Goal: Information Seeking & Learning: Learn about a topic

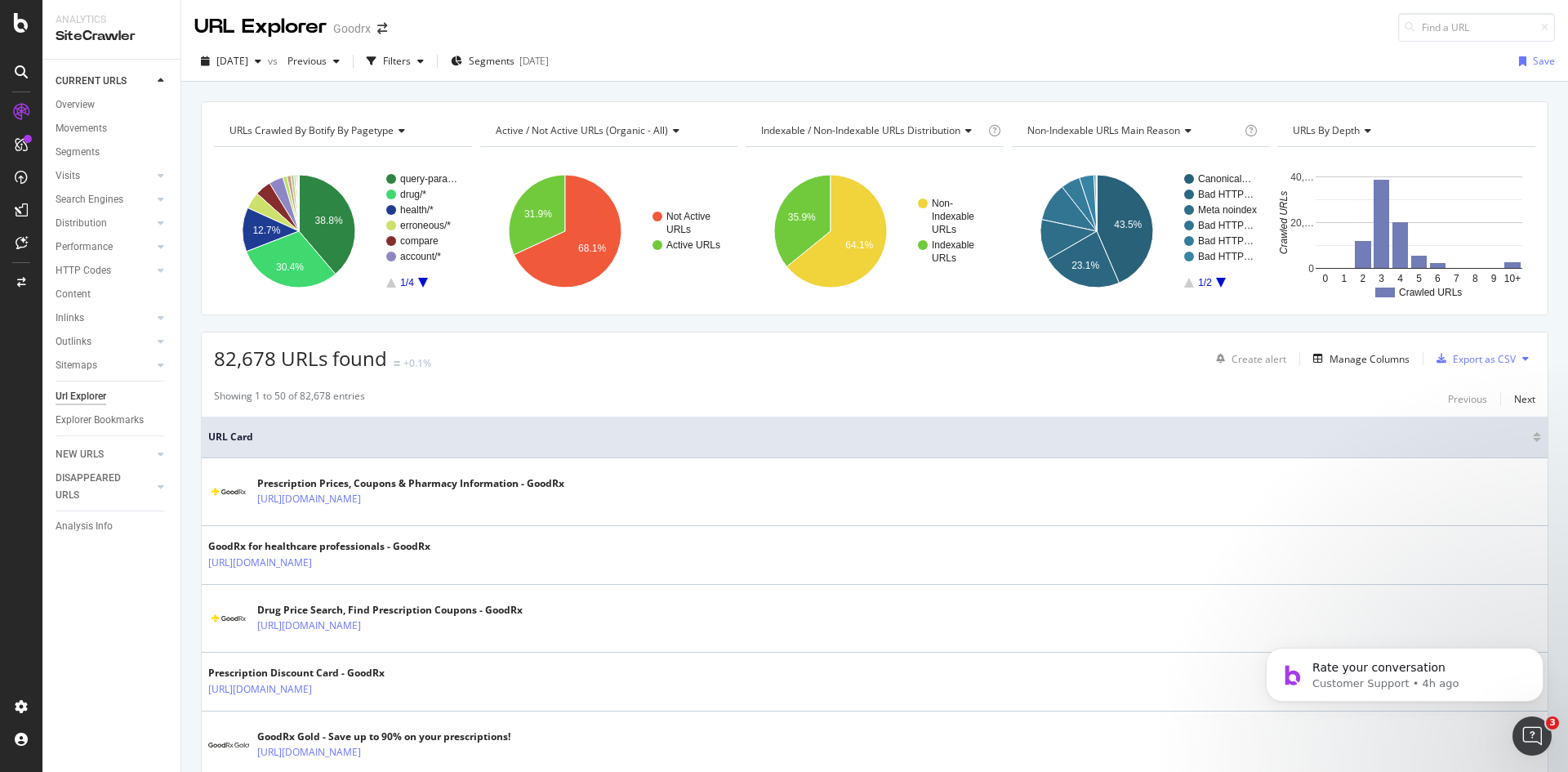
click at [153, 253] on div "Performance" at bounding box center [118, 247] width 125 height 23
click at [159, 247] on icon at bounding box center [160, 246] width 6 height 10
click at [80, 597] on div "Analysis Info" at bounding box center [84, 596] width 57 height 17
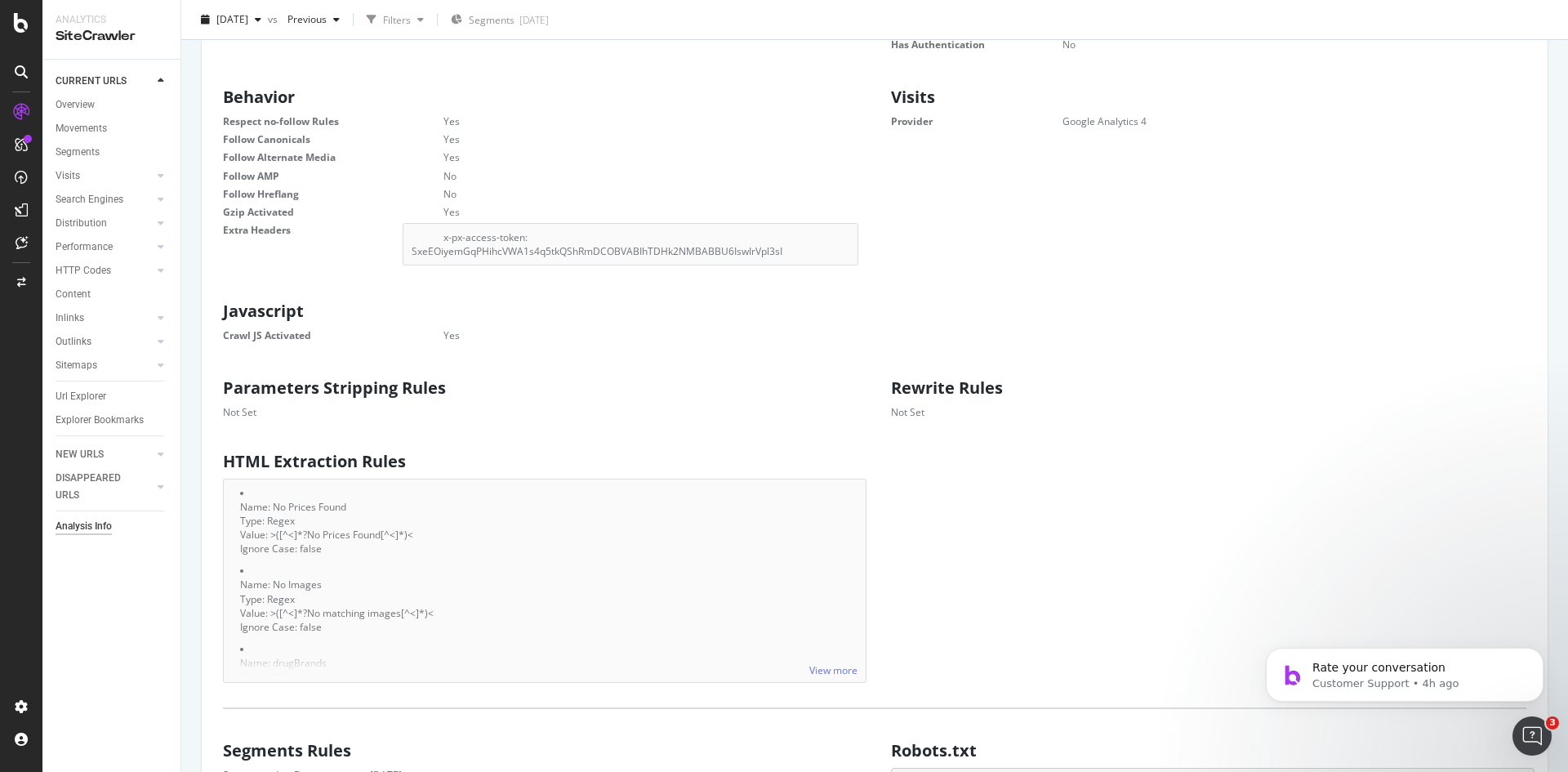
scroll to position [571, 0]
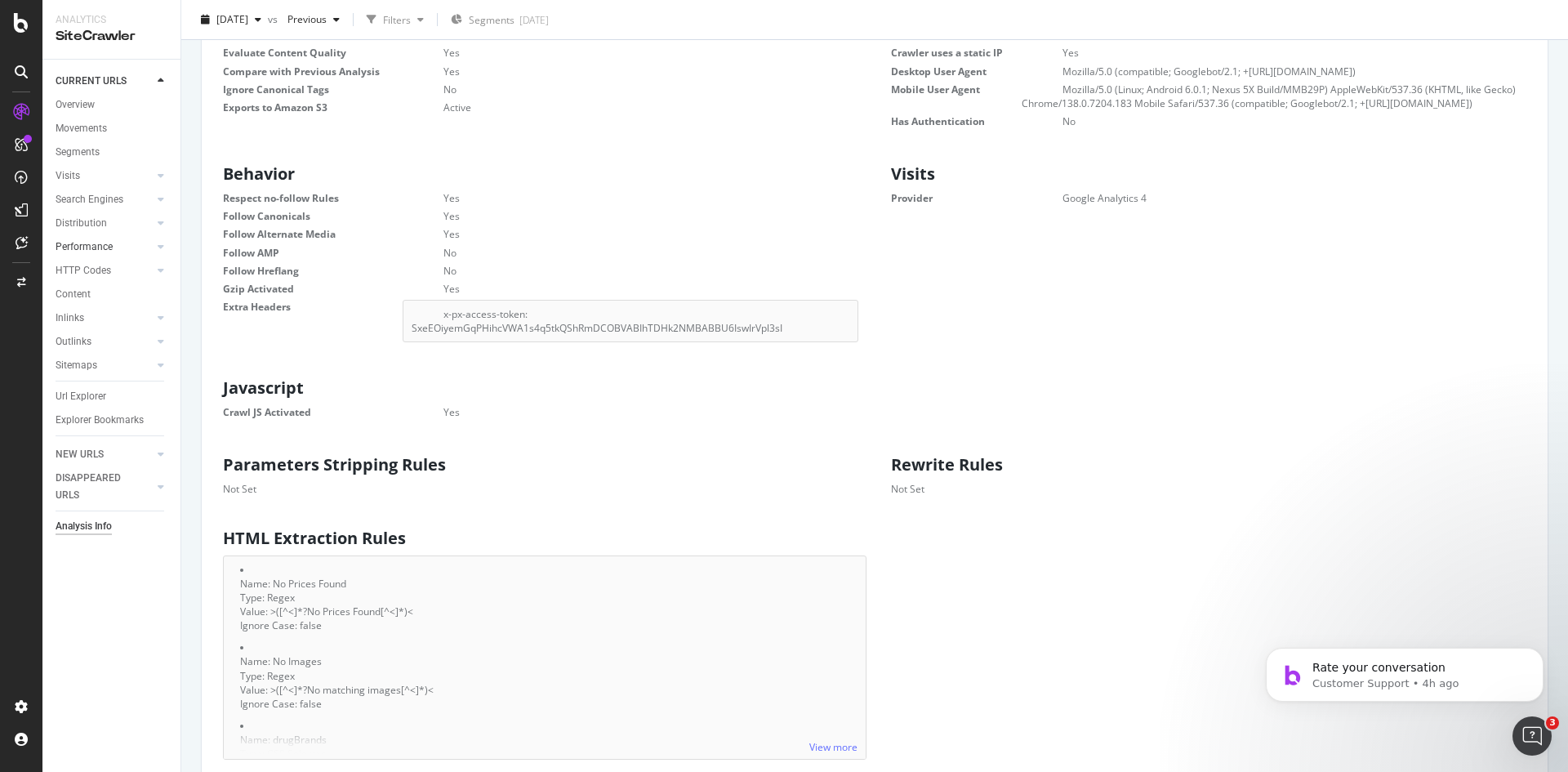
click at [116, 247] on link "Performance" at bounding box center [104, 246] width 98 height 17
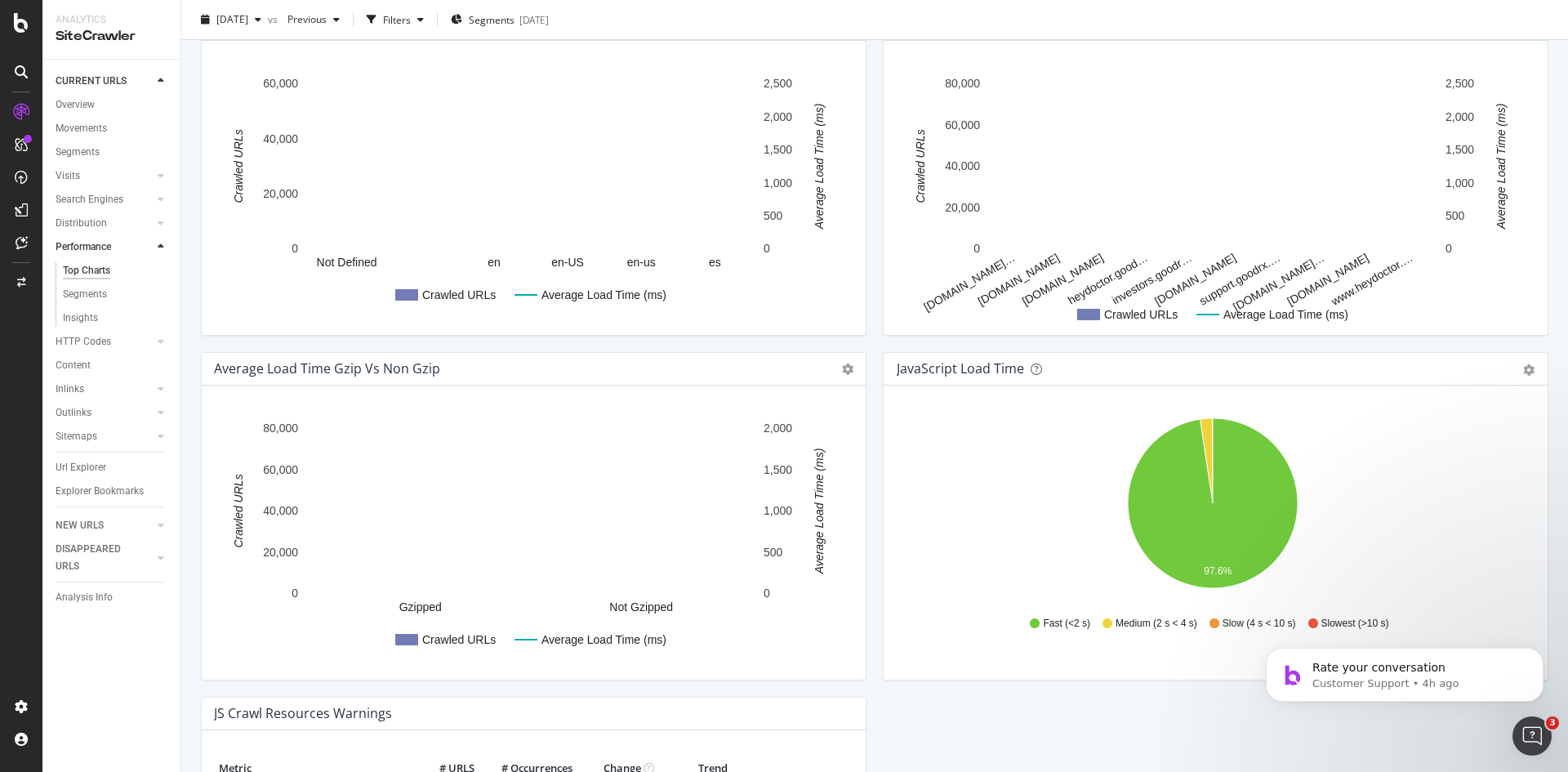
scroll to position [871, 0]
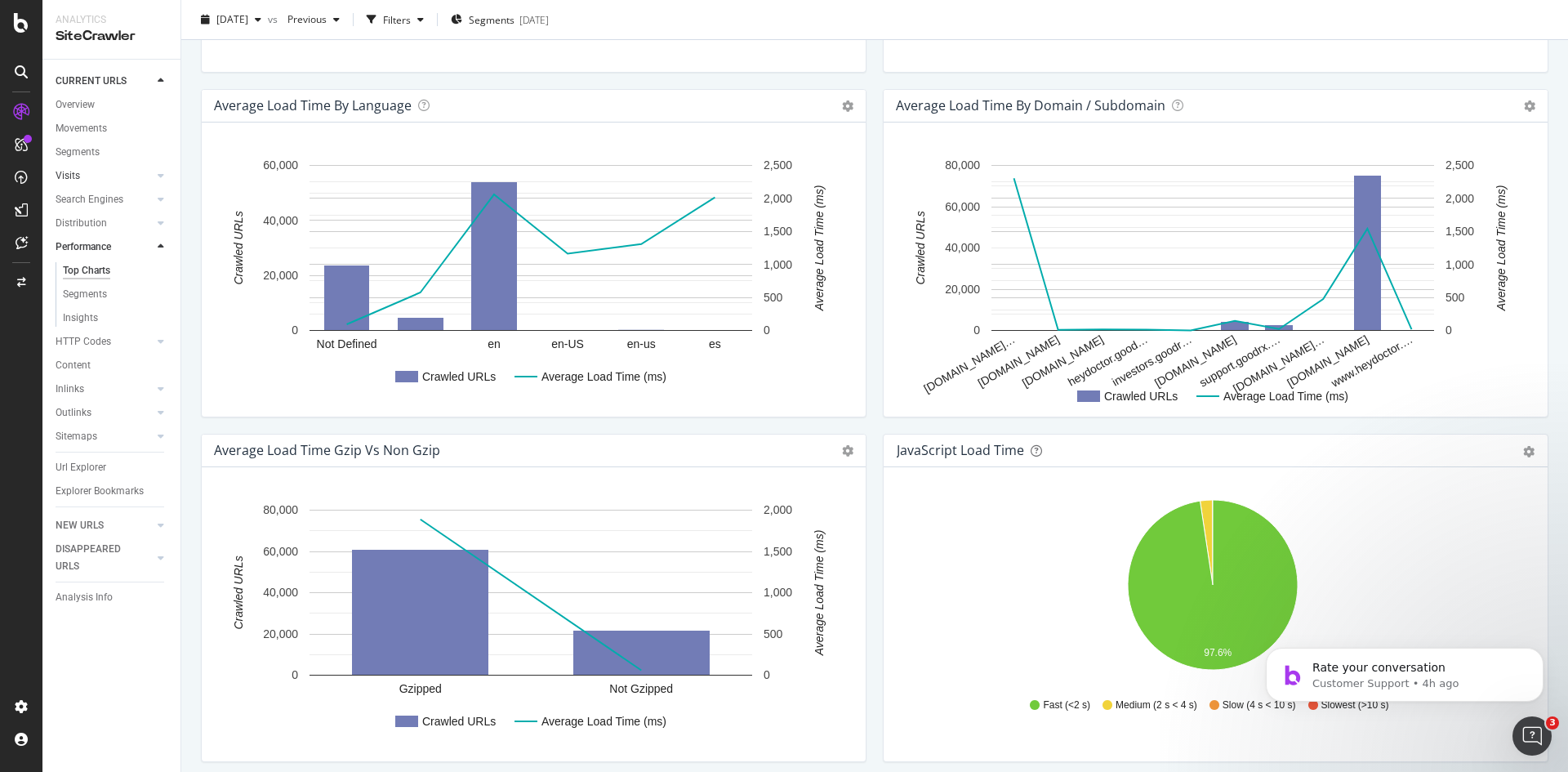
click at [101, 175] on link "Visits" at bounding box center [104, 176] width 98 height 17
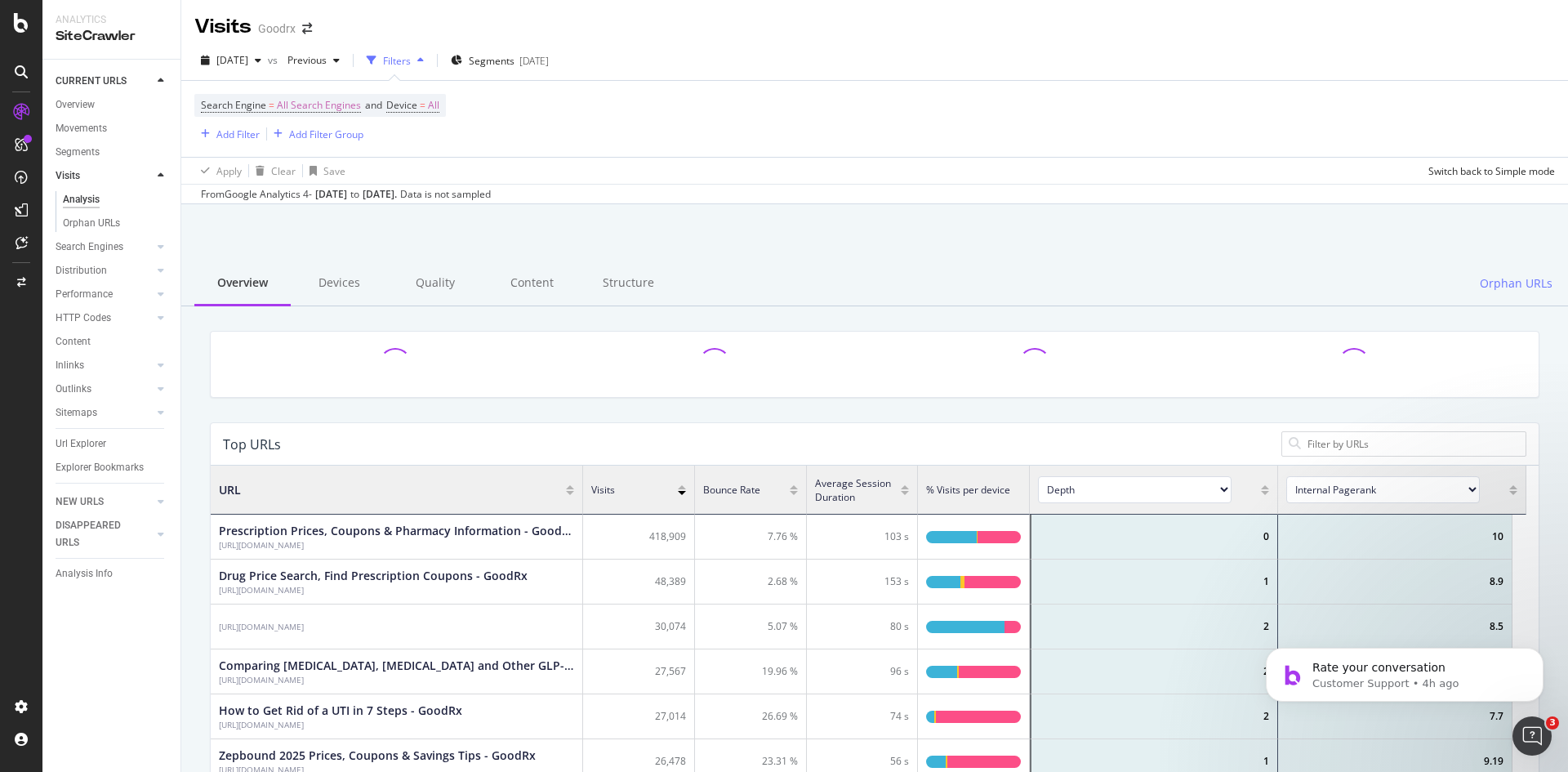
scroll to position [477, 1303]
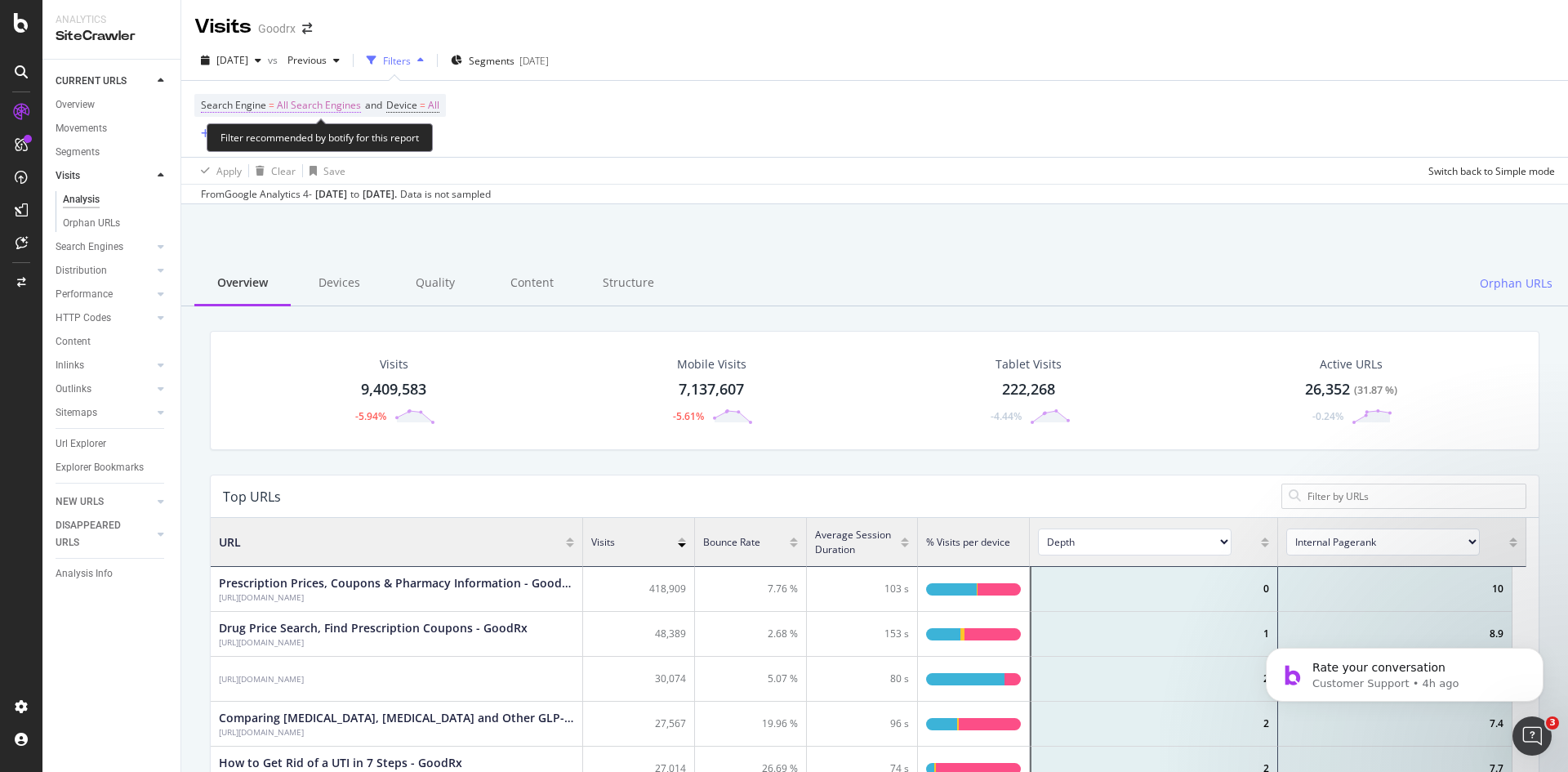
click at [296, 110] on span "All Search Engines" at bounding box center [319, 106] width 84 height 23
click at [300, 139] on icon at bounding box center [305, 143] width 12 height 10
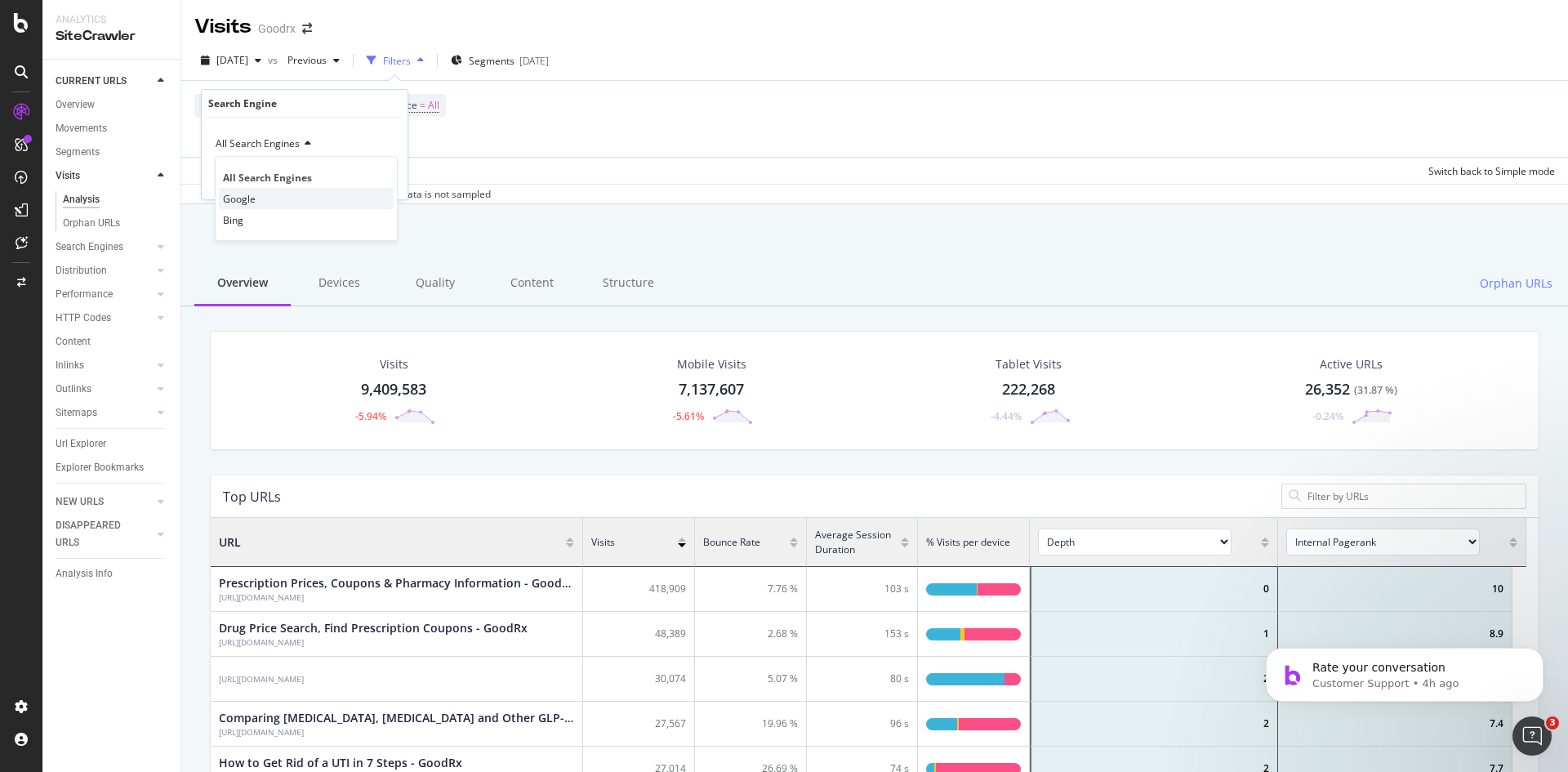
click at [251, 196] on span "Google" at bounding box center [239, 199] width 32 height 14
click at [427, 158] on div "Apply Clear Save Switch back to Simple mode" at bounding box center [874, 170] width 1386 height 27
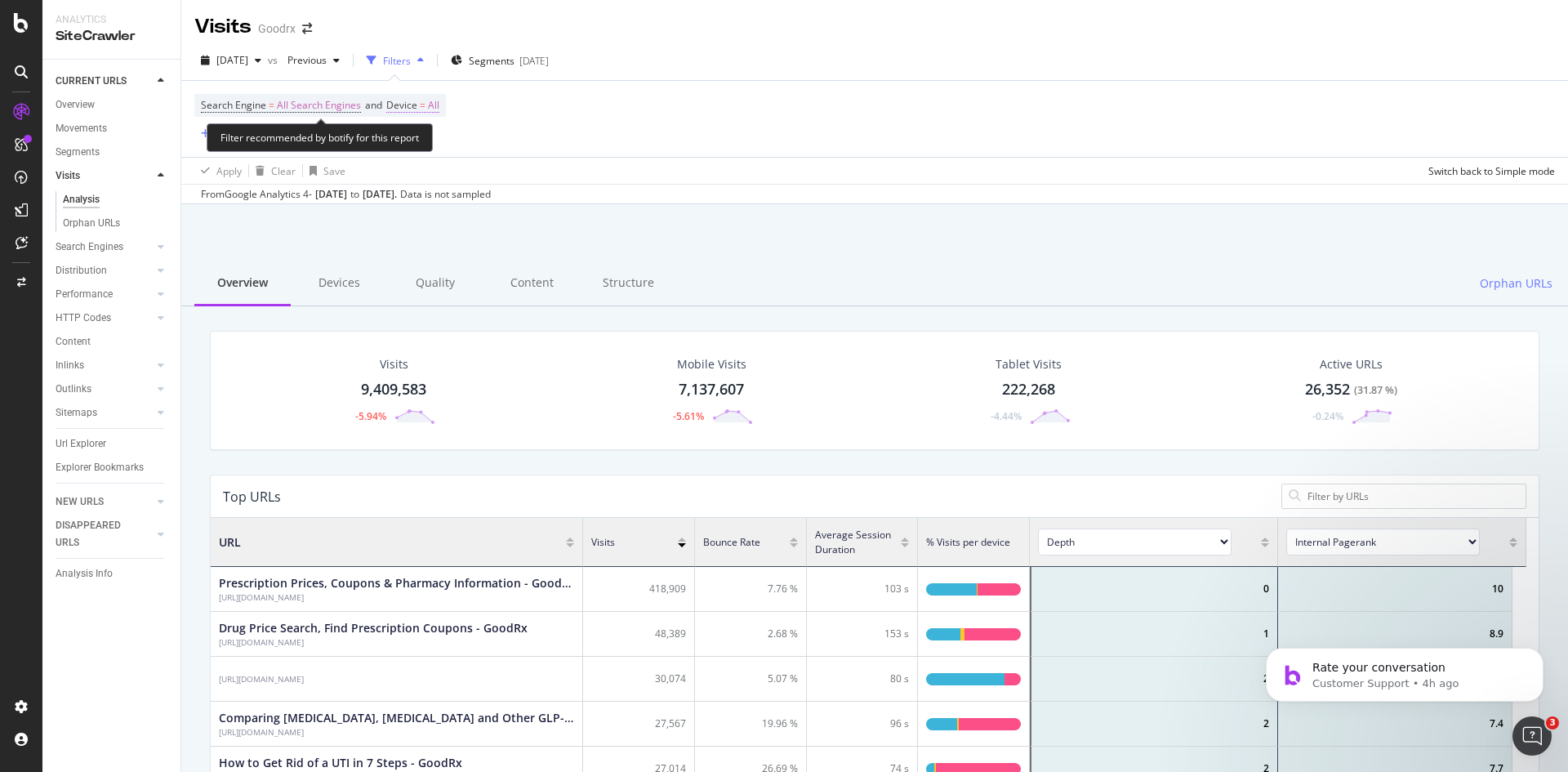
click at [424, 107] on span "=" at bounding box center [423, 105] width 5 height 14
click at [821, 143] on div "Search Engine = All Search Engines and Device = All Add Filter Add Filter Group" at bounding box center [874, 118] width 1360 height 76
click at [214, 139] on div "button" at bounding box center [205, 133] width 22 height 10
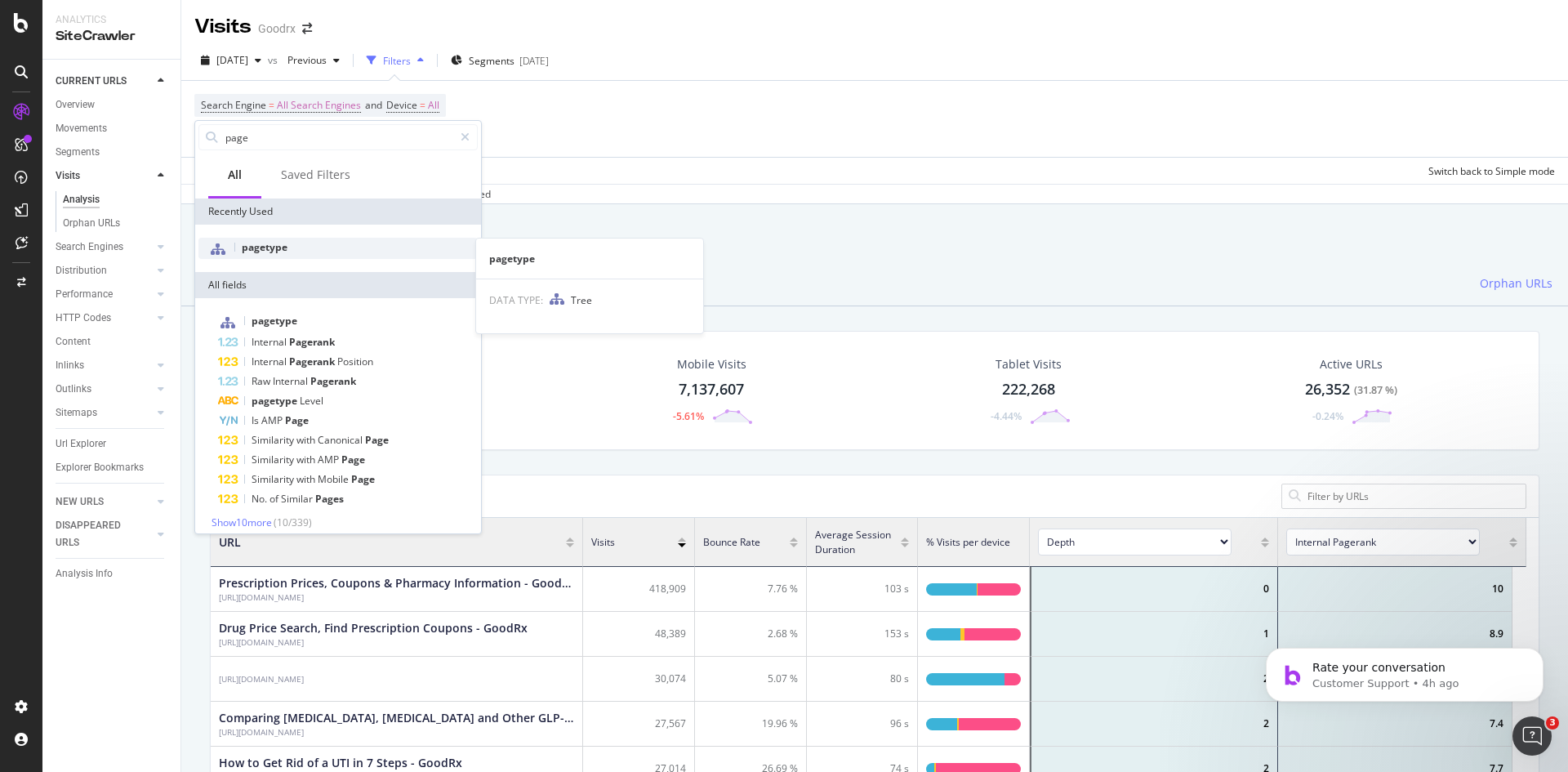
type input "page"
click at [283, 245] on span "pagetype" at bounding box center [264, 247] width 46 height 14
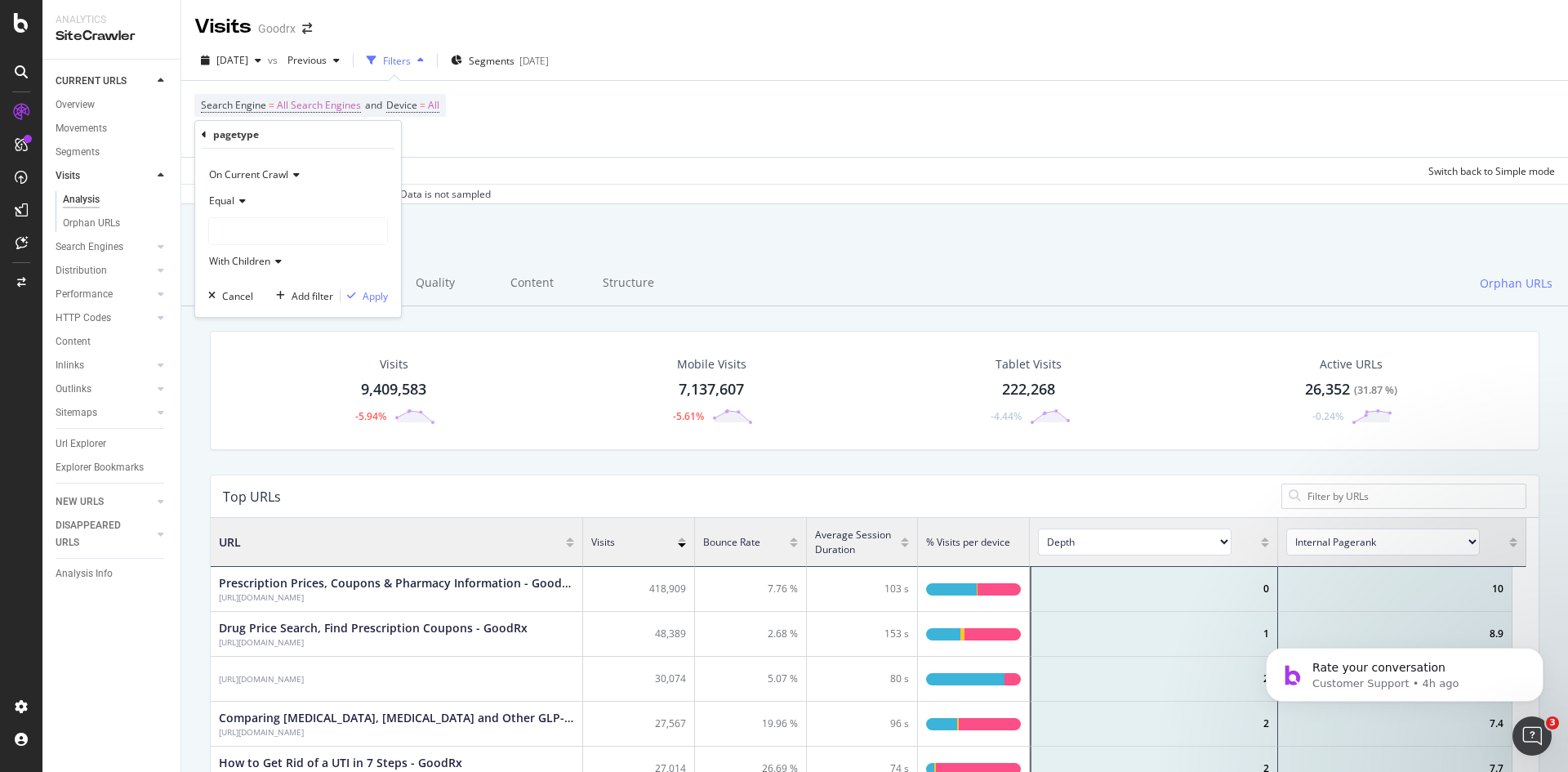
click at [241, 201] on icon at bounding box center [240, 201] width 12 height 10
click at [238, 236] on span "Equal" at bounding box center [230, 235] width 28 height 14
click at [277, 244] on div at bounding box center [297, 230] width 178 height 26
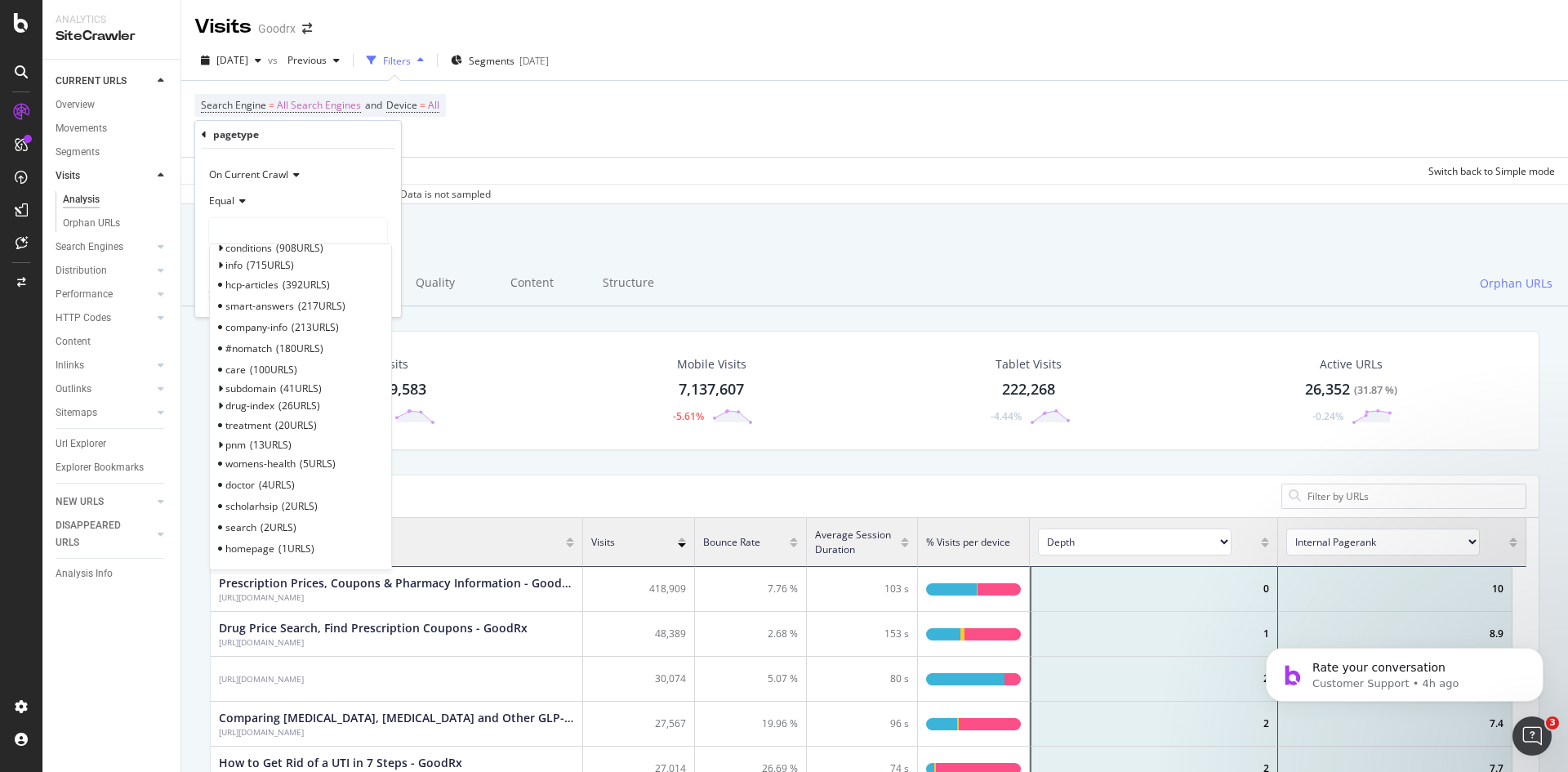
scroll to position [0, 0]
click at [244, 296] on span "health" at bounding box center [240, 297] width 29 height 14
click at [255, 313] on span "articles" at bounding box center [250, 315] width 33 height 14
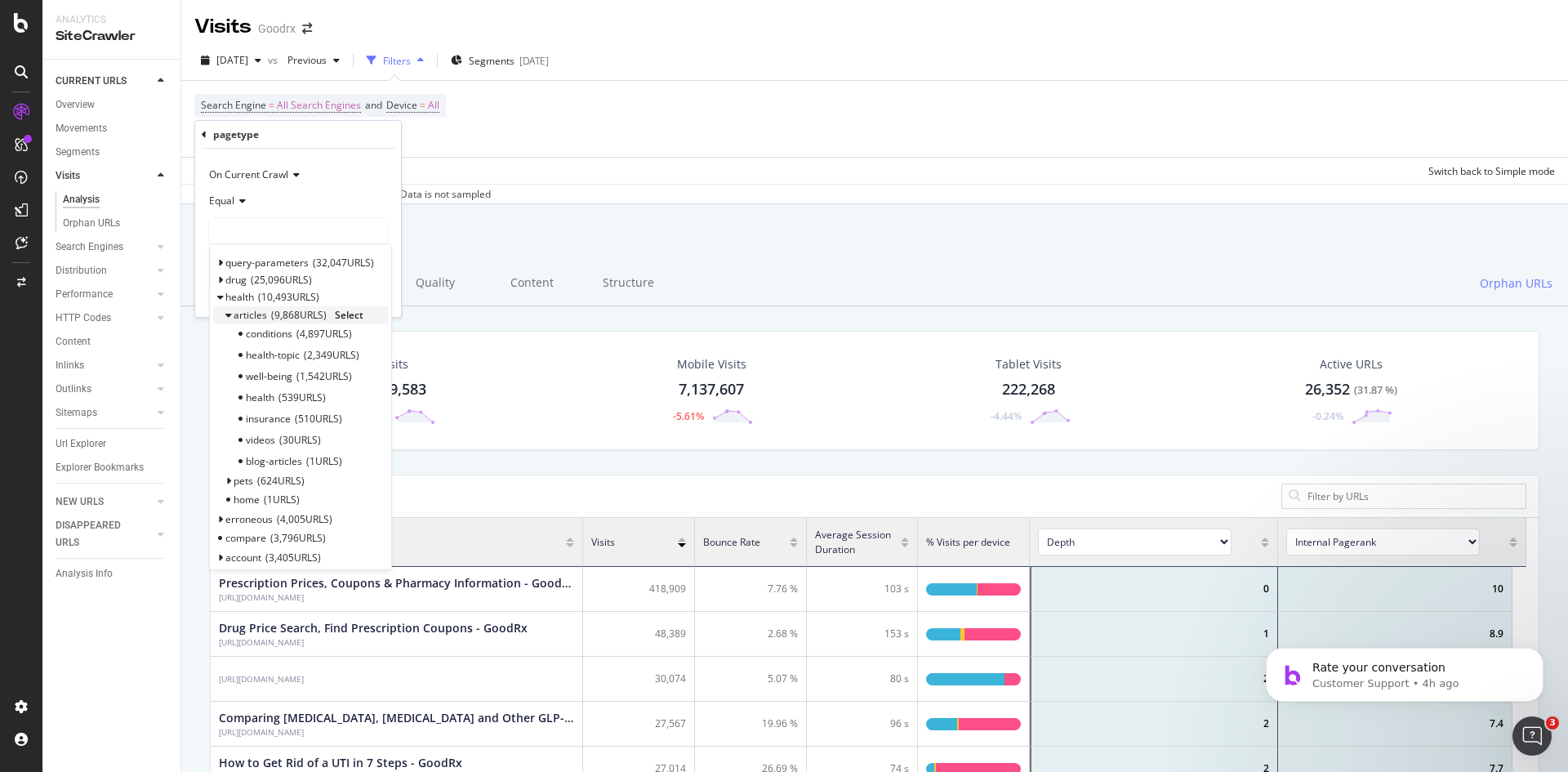
click at [356, 316] on span "Select" at bounding box center [349, 315] width 29 height 14
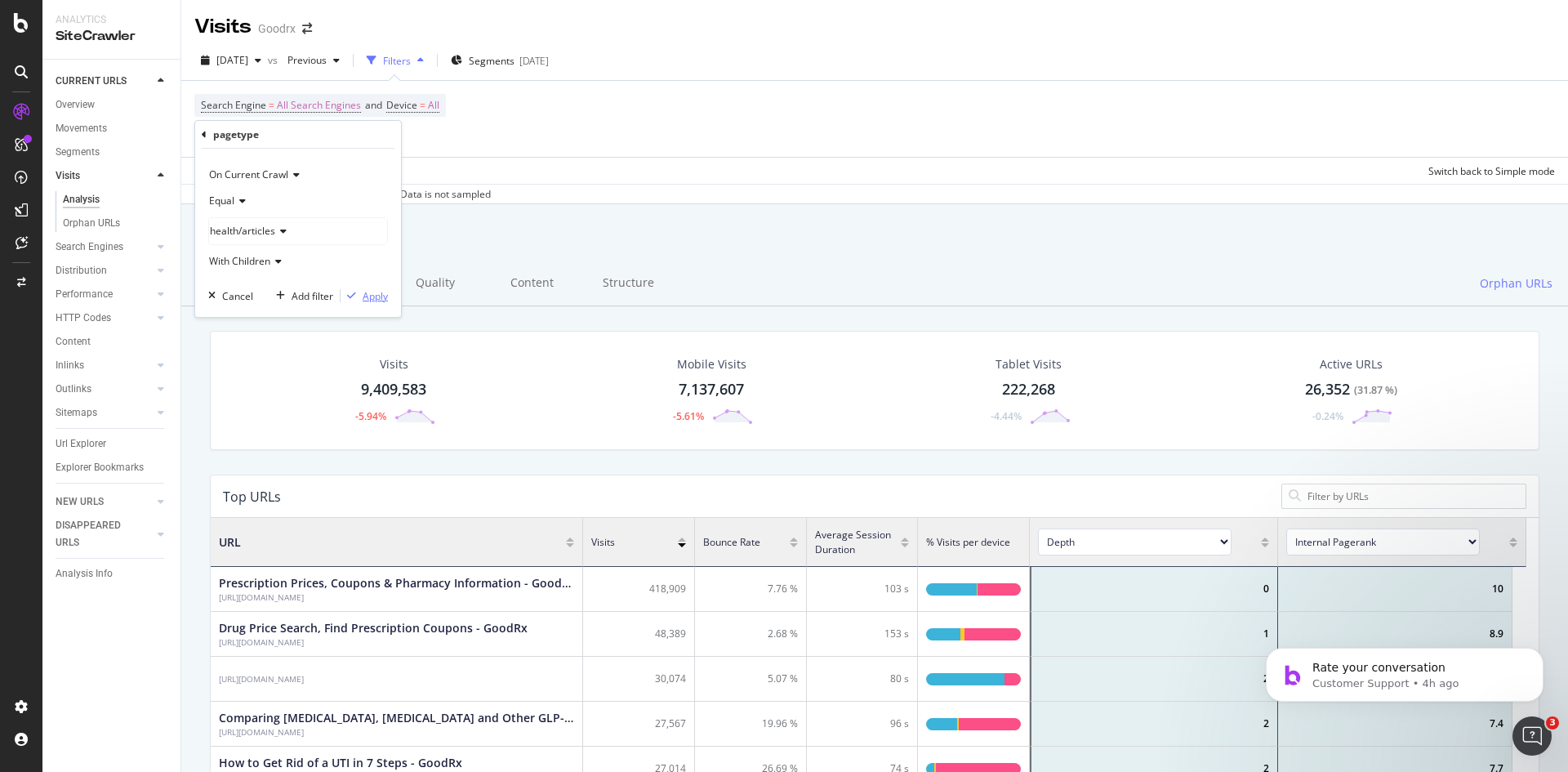
click at [373, 296] on div "Apply" at bounding box center [375, 296] width 25 height 14
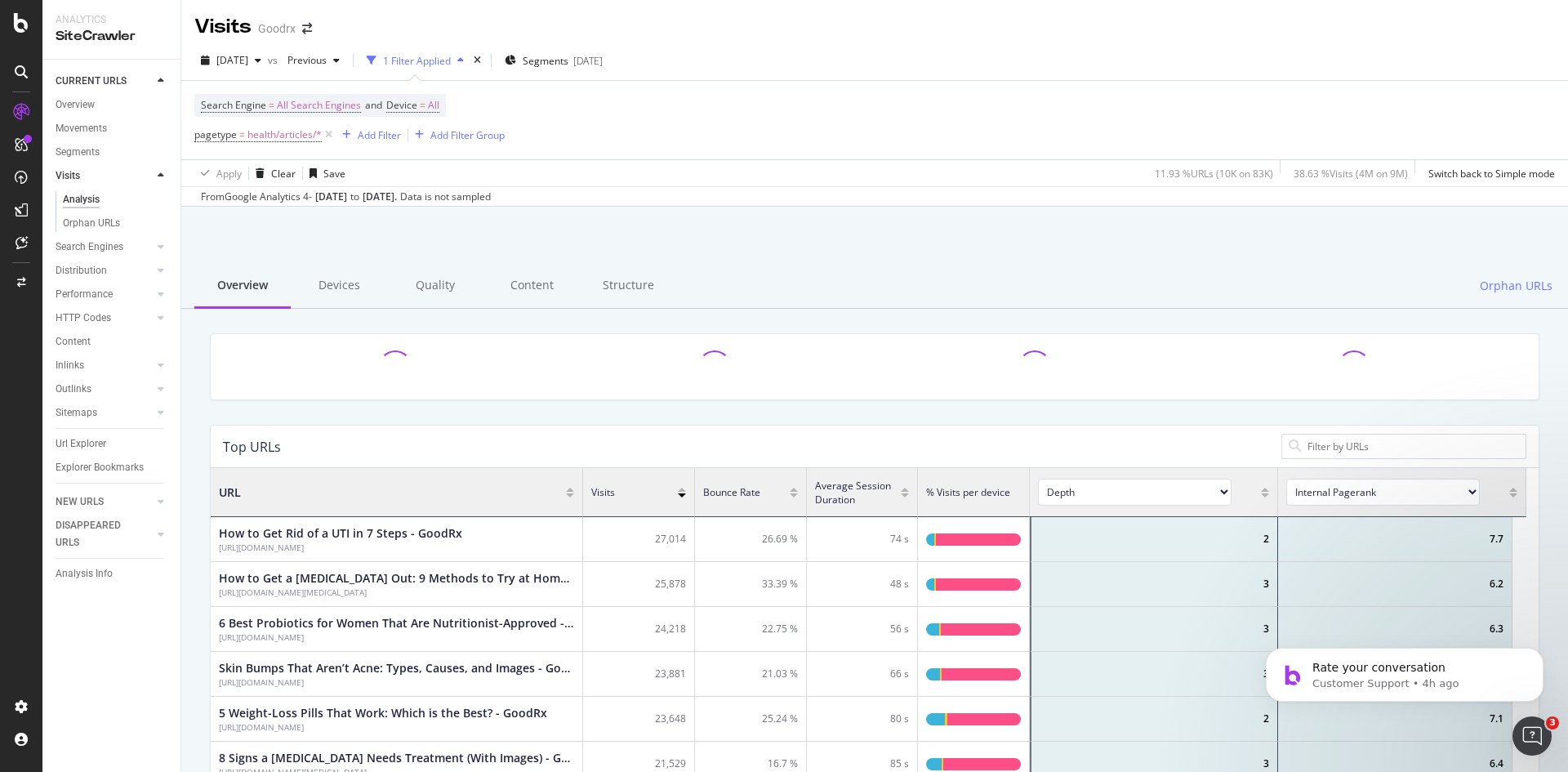
scroll to position [477, 1303]
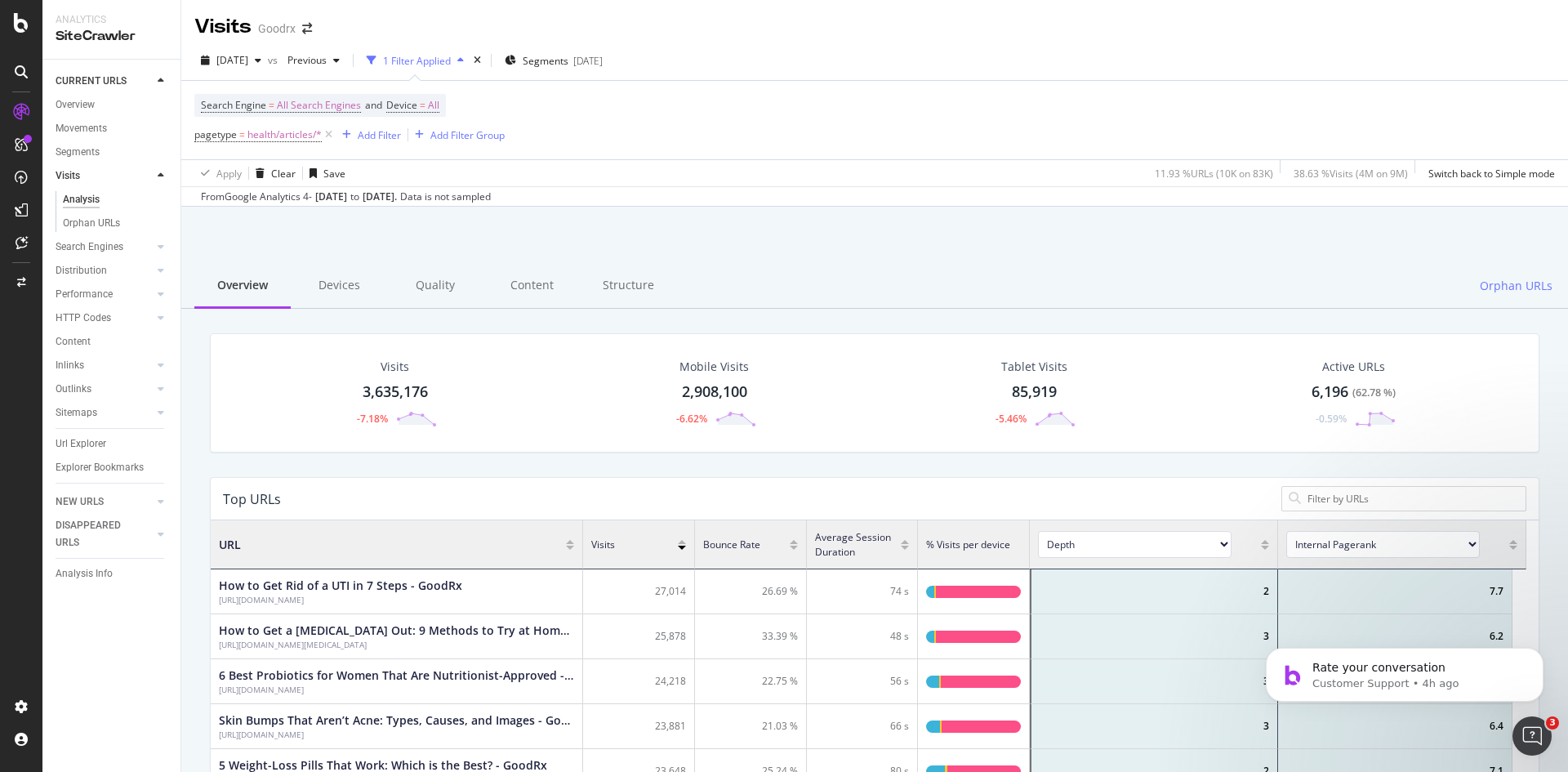
click at [347, 198] on div "[DATE]" at bounding box center [331, 197] width 32 height 14
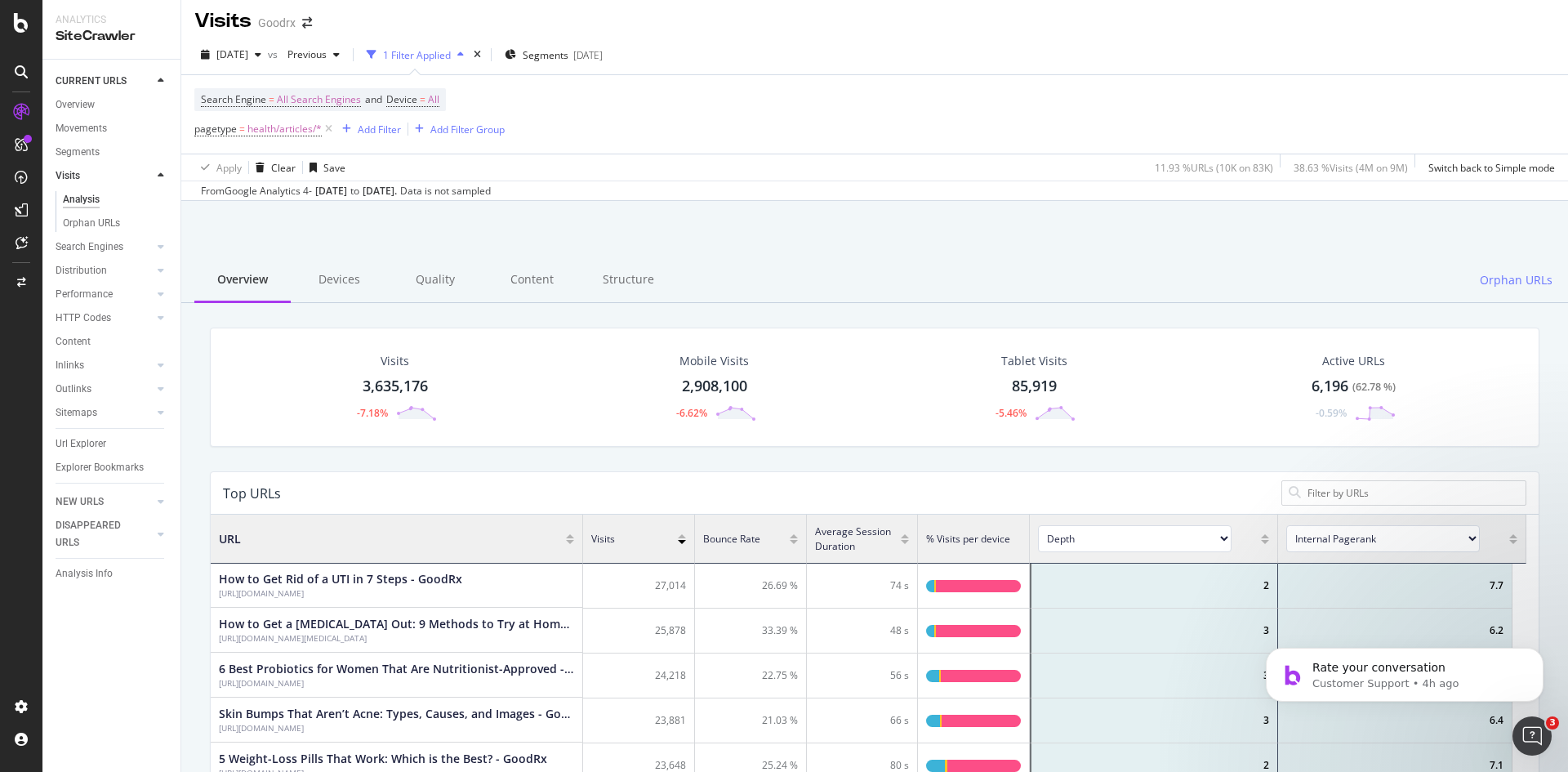
scroll to position [0, 0]
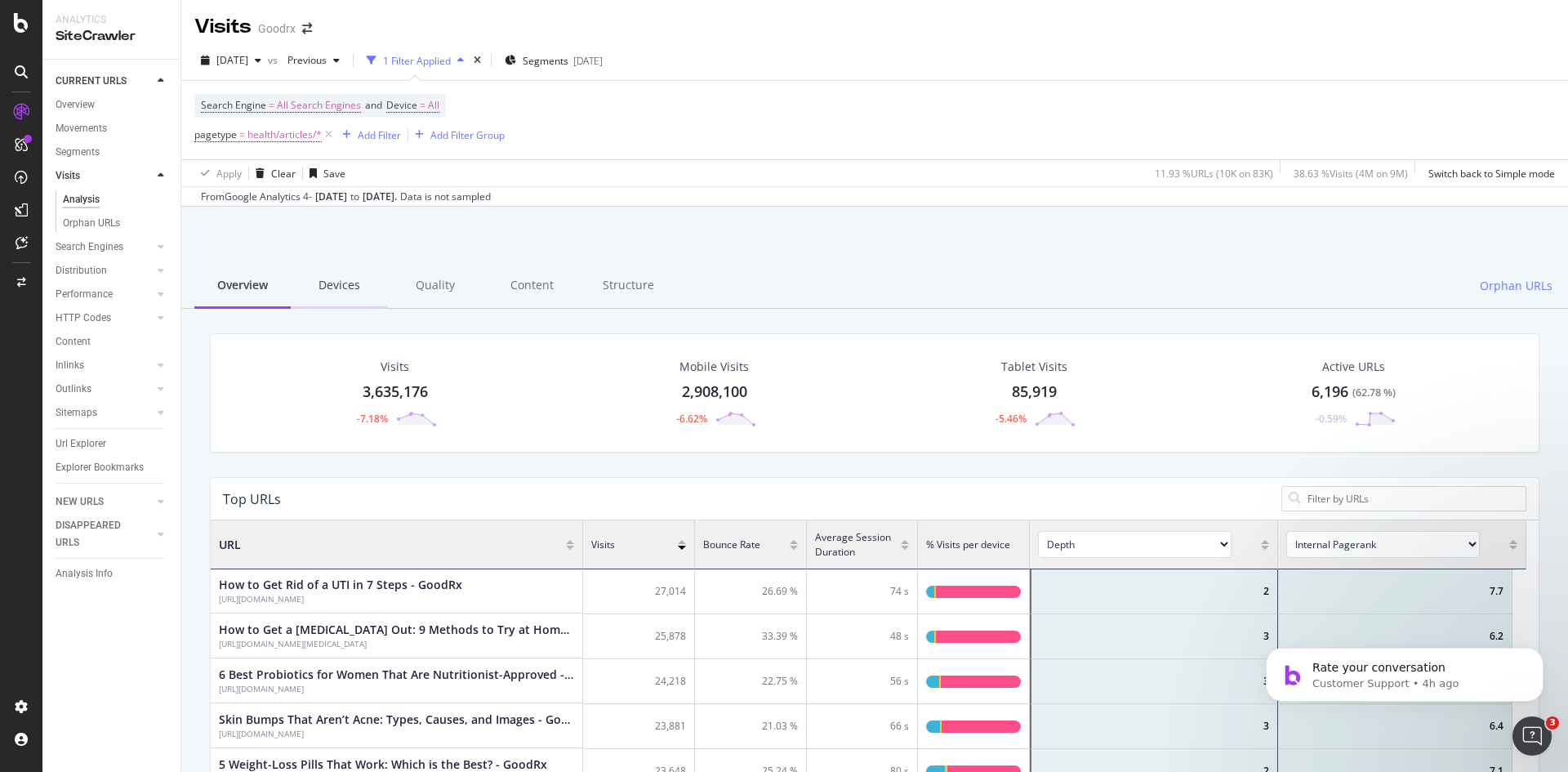
click at [340, 295] on div "Devices" at bounding box center [339, 287] width 97 height 45
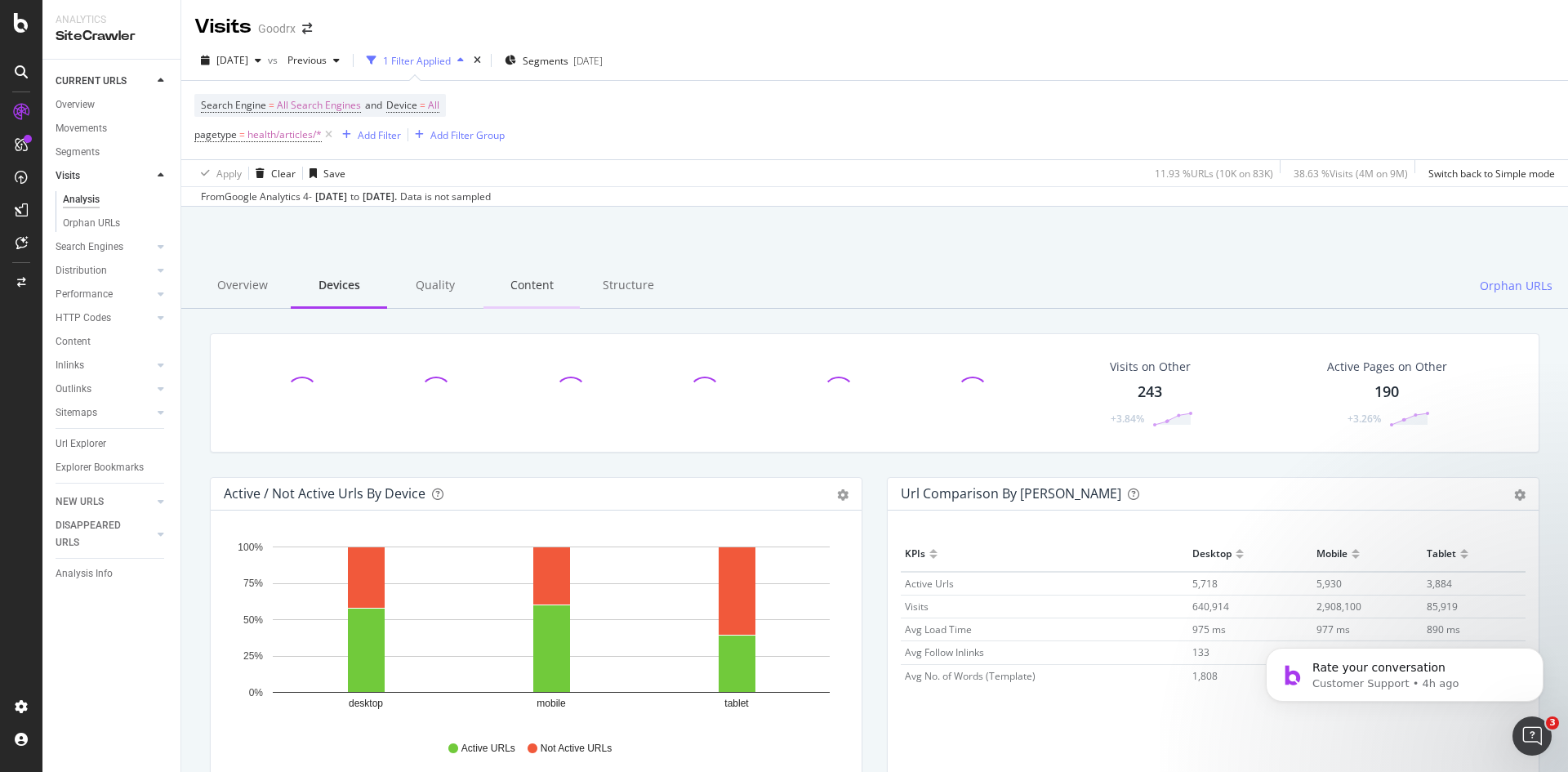
click at [528, 294] on div "Content" at bounding box center [532, 287] width 97 height 45
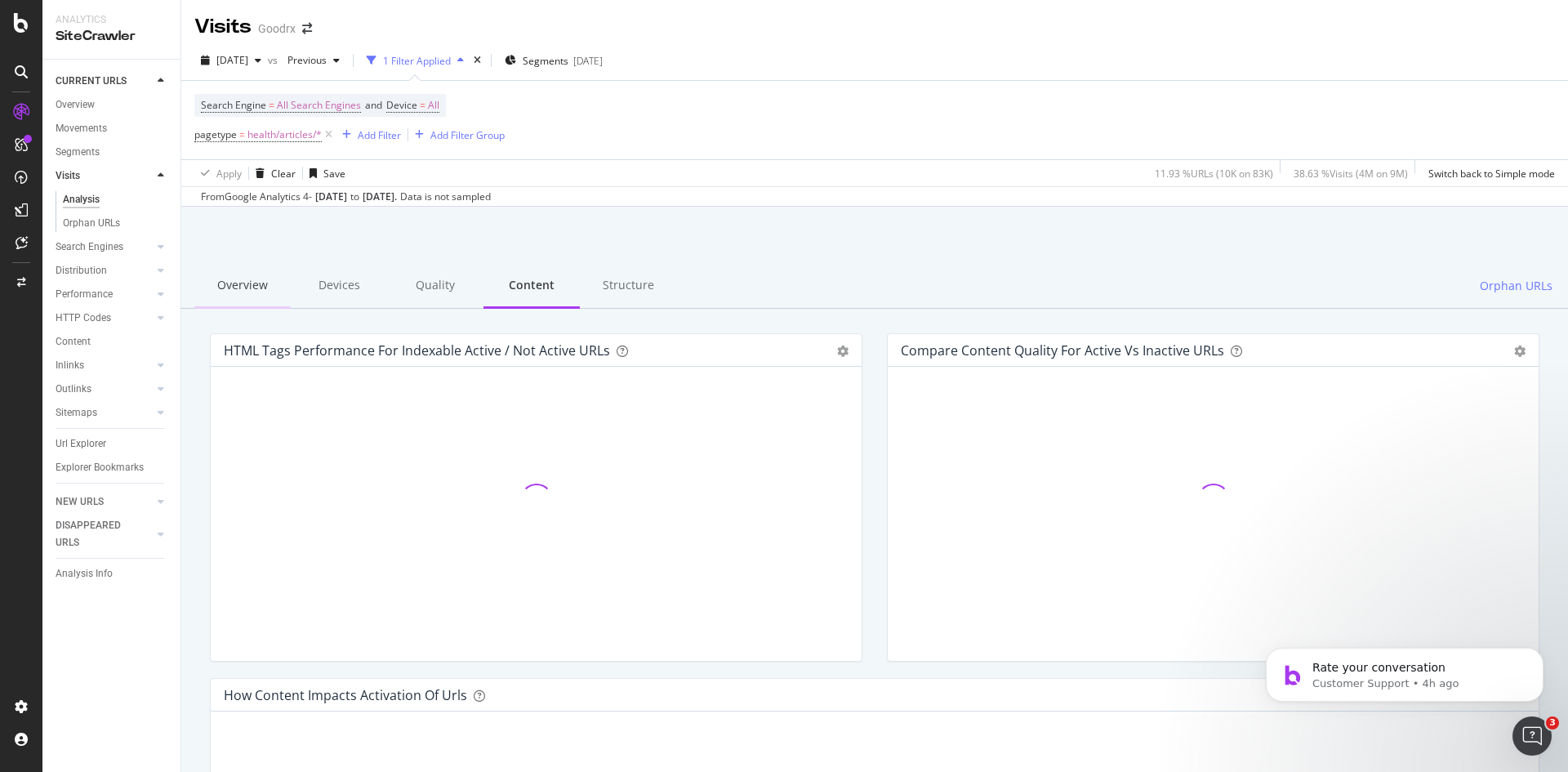
click at [243, 288] on div "Overview" at bounding box center [243, 287] width 97 height 45
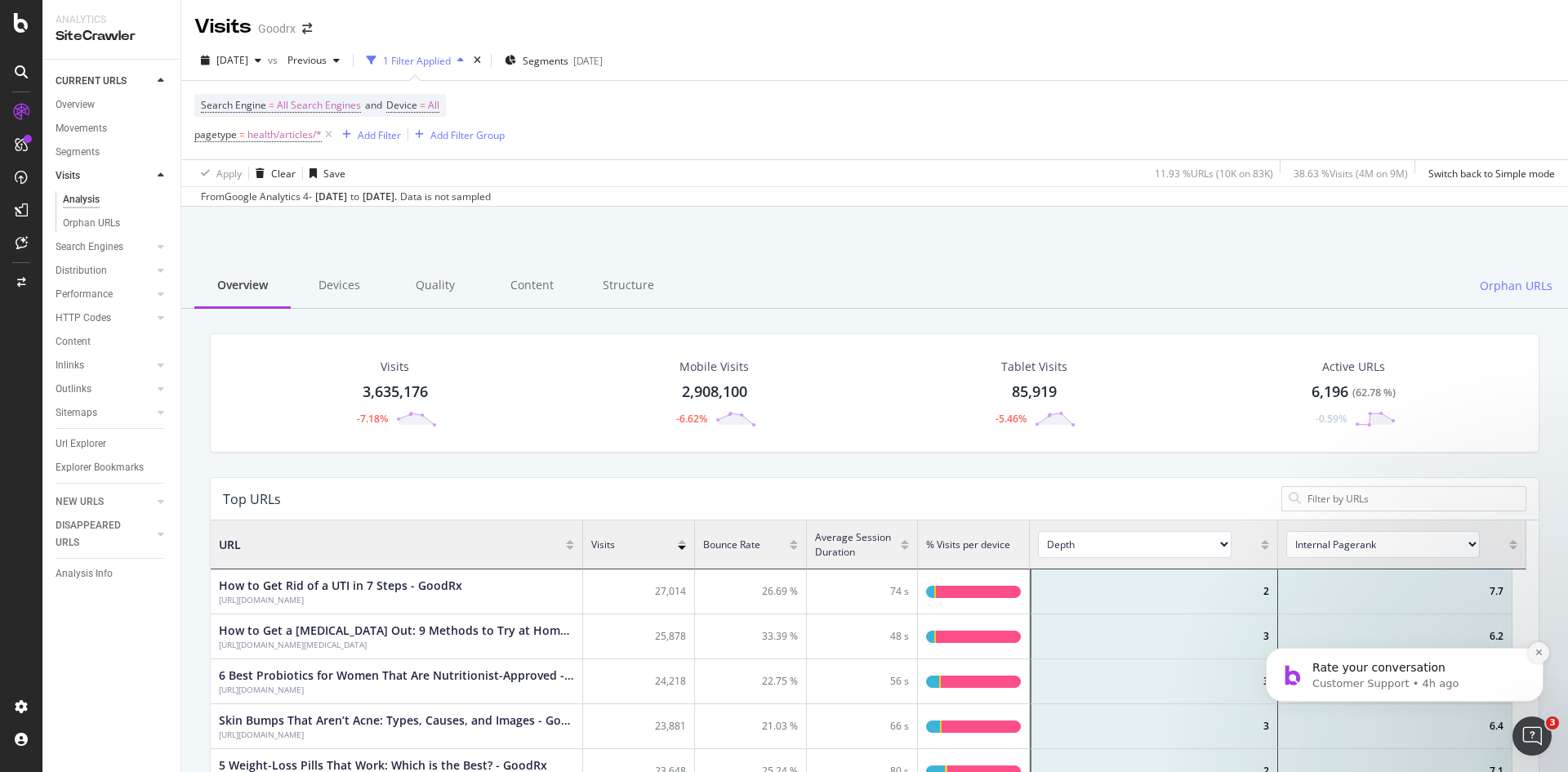
click at [1540, 648] on icon "Dismiss notification" at bounding box center [1538, 652] width 9 height 9
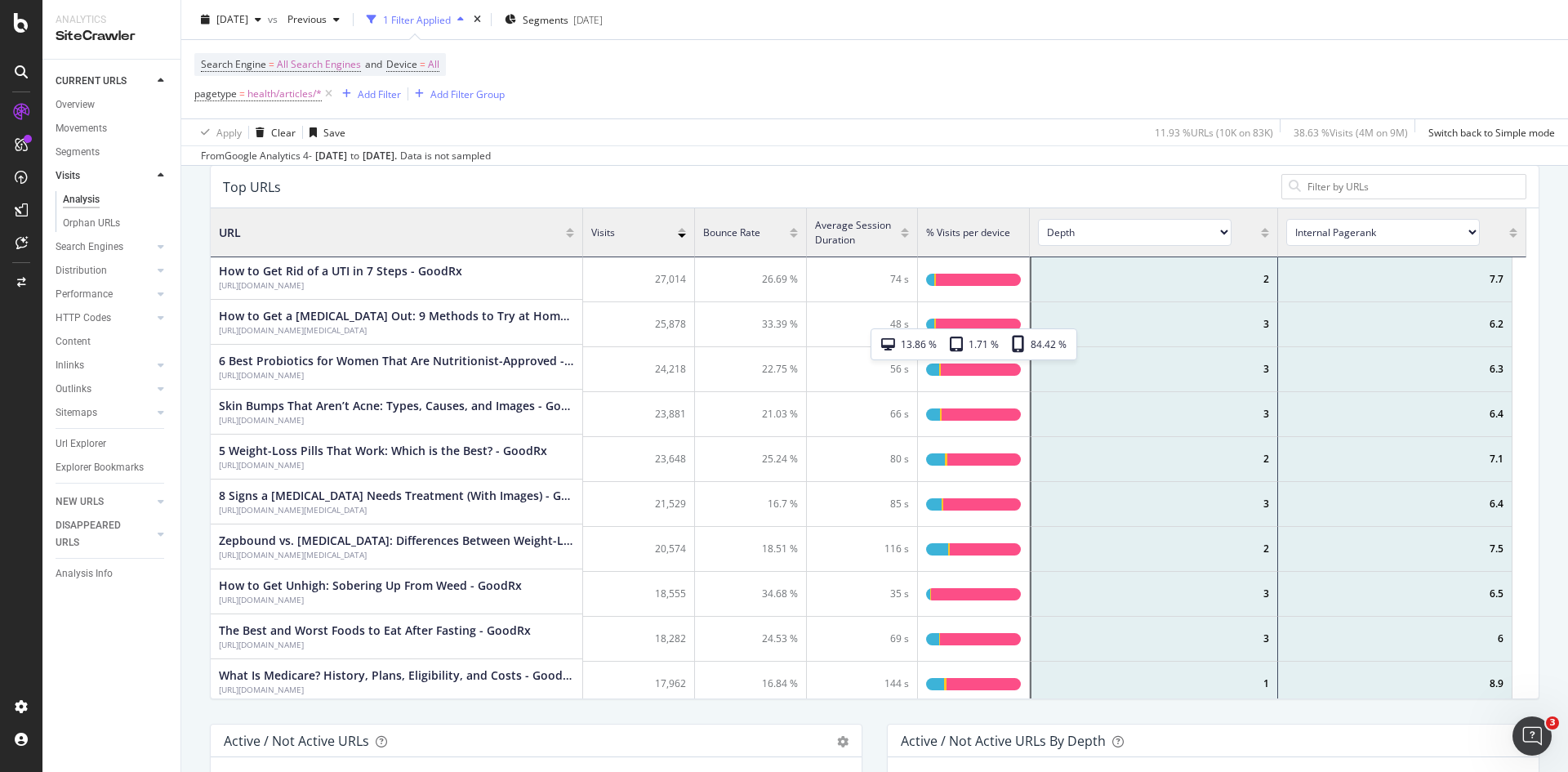
scroll to position [81, 0]
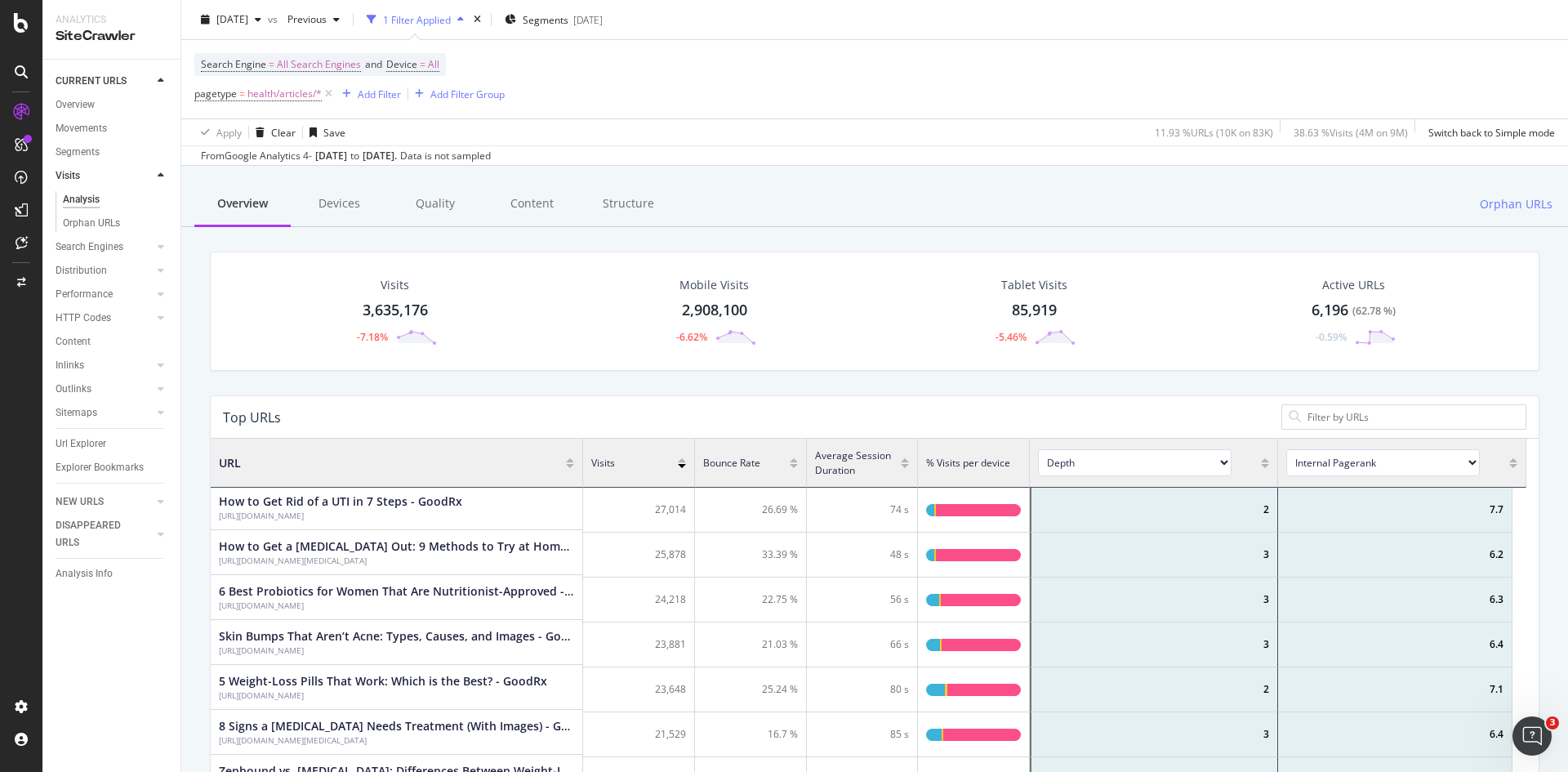
click at [1106, 470] on select "Depth Is Indexable Non-Indexable Reason is Non-Self Canonical Tag No. of Words …" at bounding box center [1135, 463] width 193 height 27
click at [1384, 465] on select "Internal Pagerank Is Indexable Non-Indexable Reason is Non-Self Canonical Tag N…" at bounding box center [1383, 463] width 193 height 27
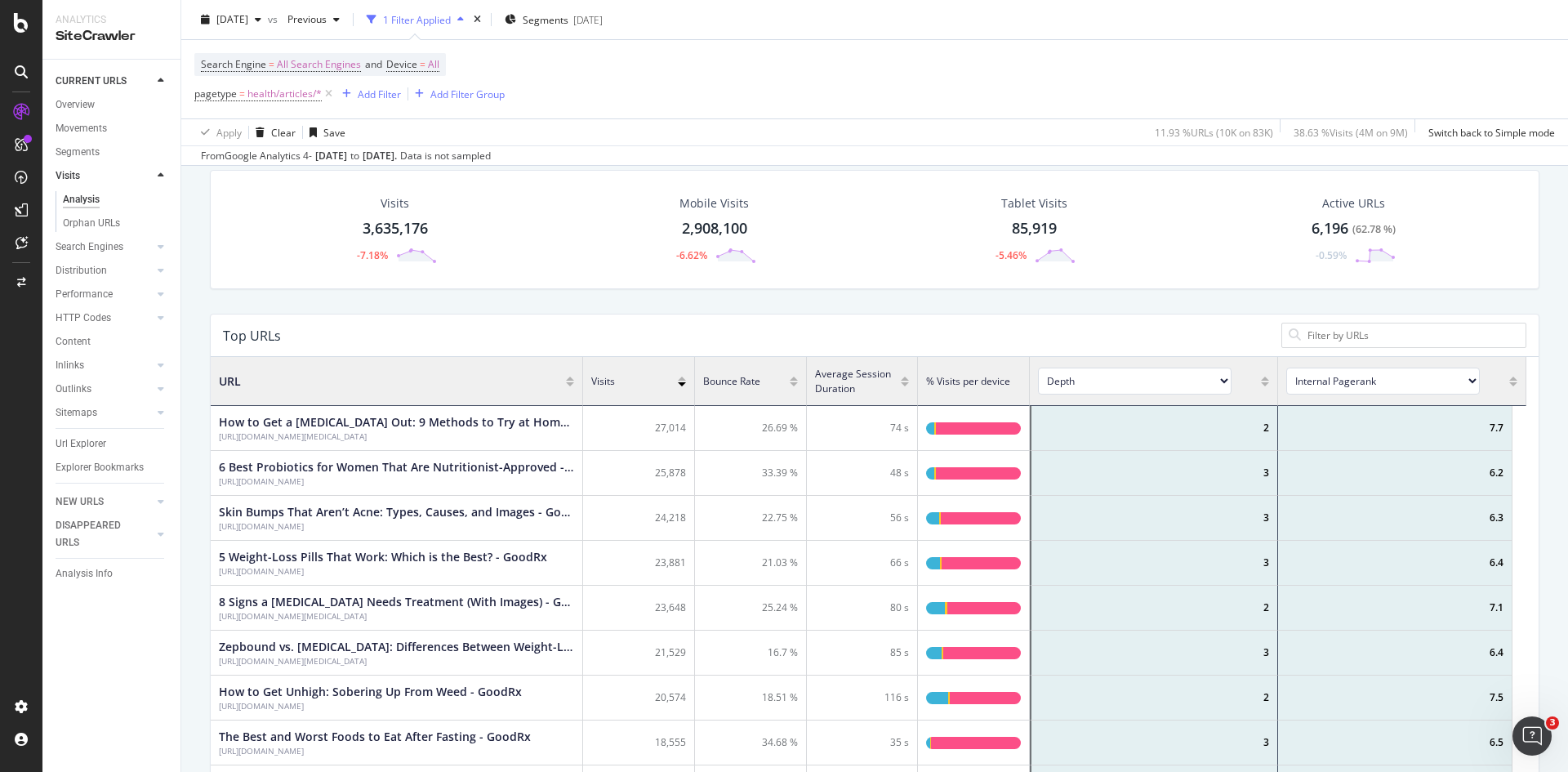
scroll to position [0, 0]
